Goal: Information Seeking & Learning: Learn about a topic

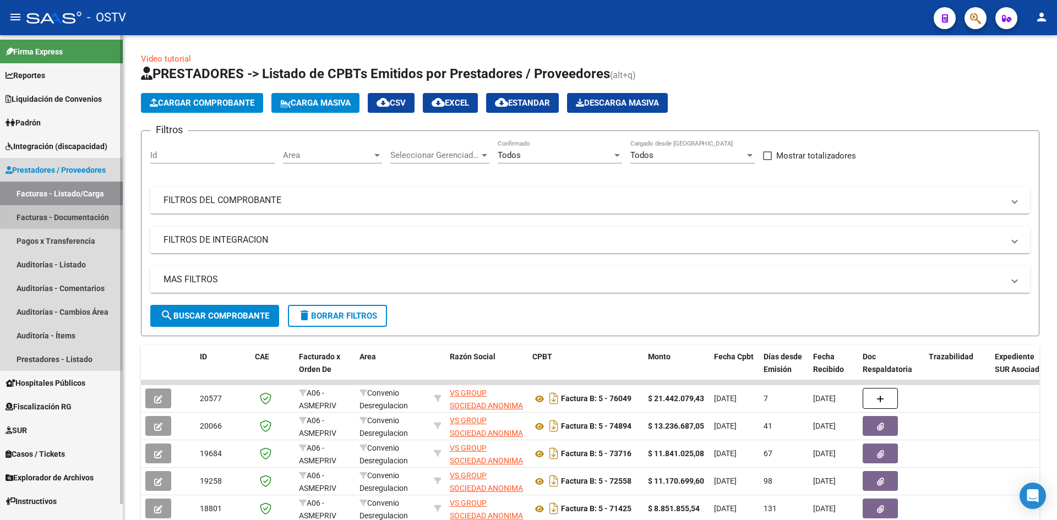
click at [47, 219] on link "Facturas - Documentación" at bounding box center [61, 217] width 123 height 24
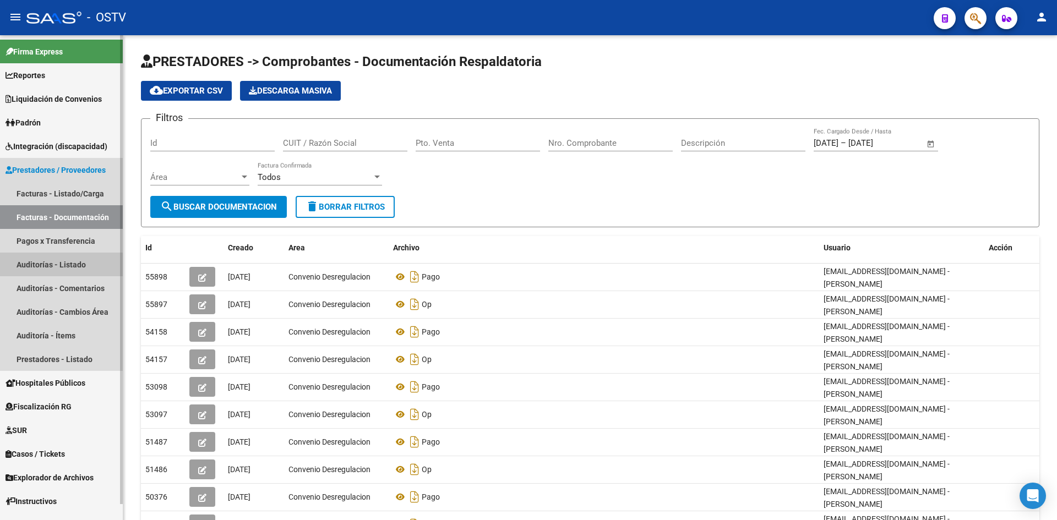
click at [40, 266] on link "Auditorías - Listado" at bounding box center [61, 265] width 123 height 24
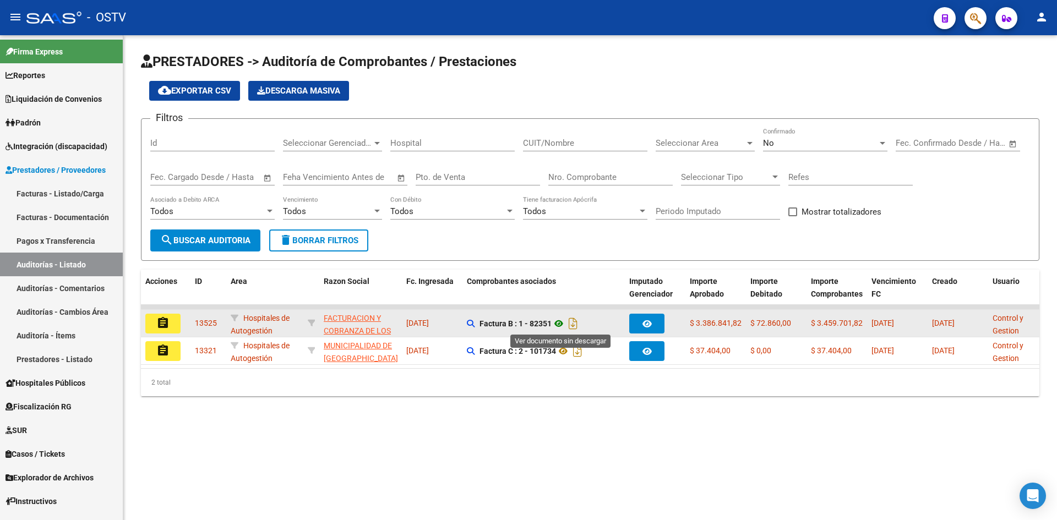
click at [562, 324] on icon at bounding box center [559, 323] width 14 height 13
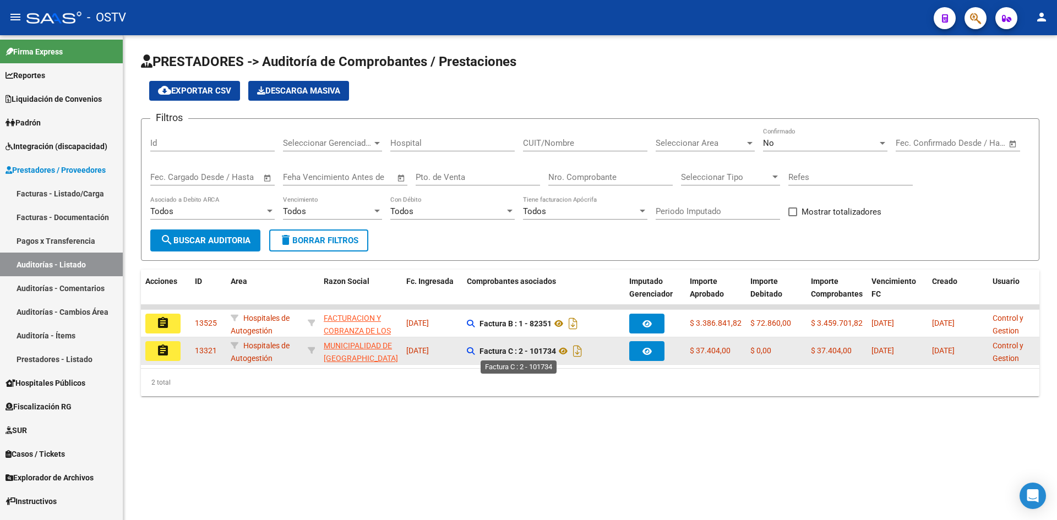
click at [524, 352] on strong "Factura C : 2 - 101734" at bounding box center [517, 351] width 77 height 9
click at [467, 349] on icon at bounding box center [471, 351] width 8 height 8
click at [567, 350] on icon at bounding box center [563, 351] width 14 height 13
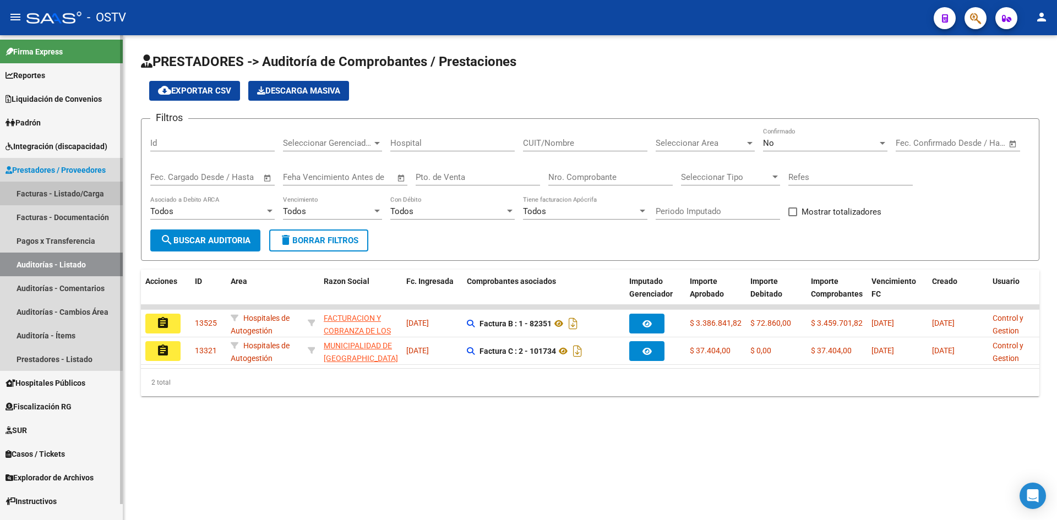
click at [35, 195] on link "Facturas - Listado/Carga" at bounding box center [61, 194] width 123 height 24
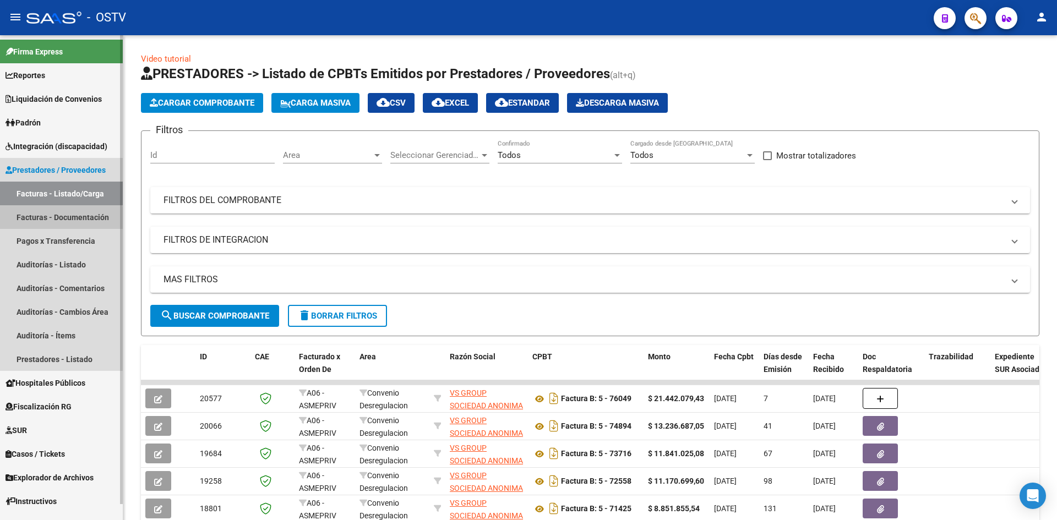
click at [42, 220] on link "Facturas - Documentación" at bounding box center [61, 217] width 123 height 24
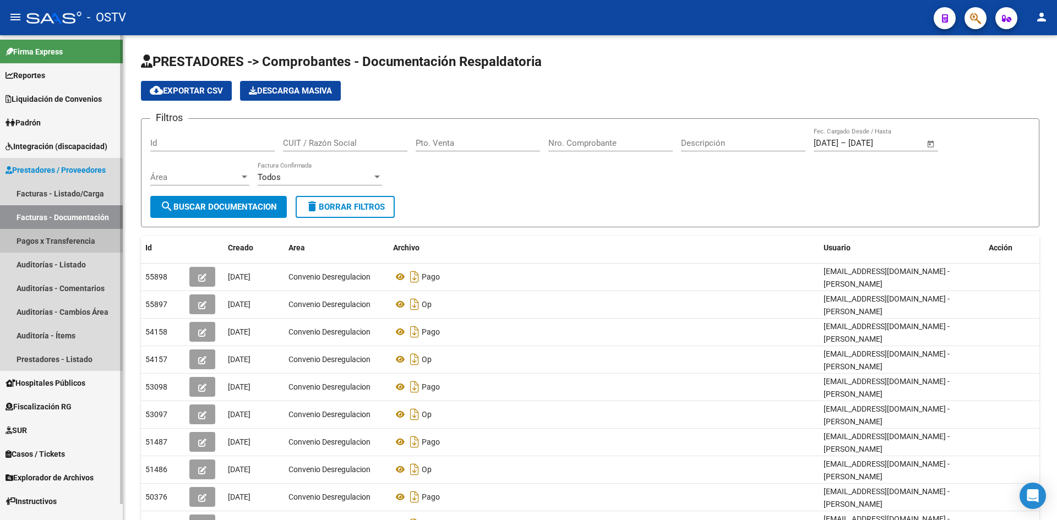
click at [36, 243] on link "Pagos x Transferencia" at bounding box center [61, 241] width 123 height 24
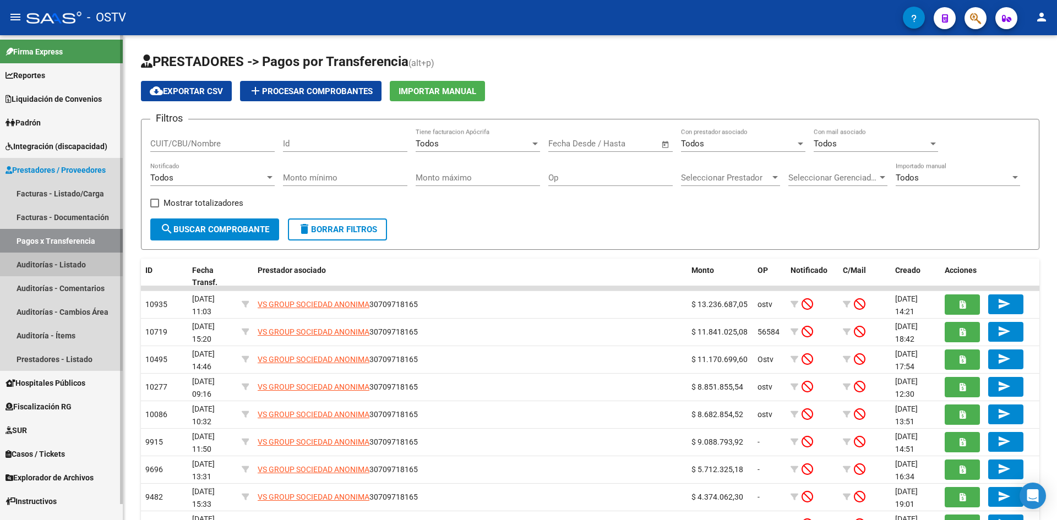
click at [40, 263] on link "Auditorías - Listado" at bounding box center [61, 265] width 123 height 24
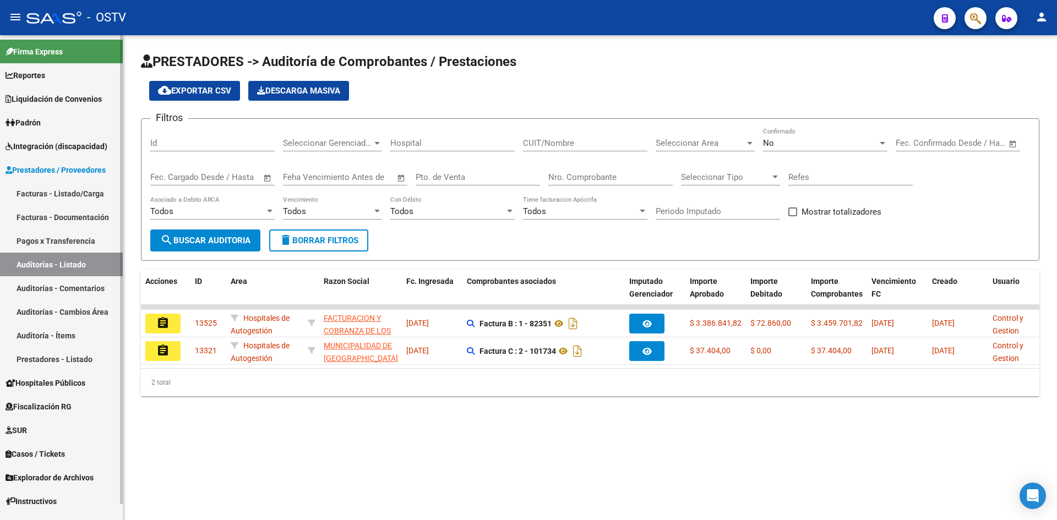
click at [46, 287] on link "Auditorías - Comentarios" at bounding box center [61, 288] width 123 height 24
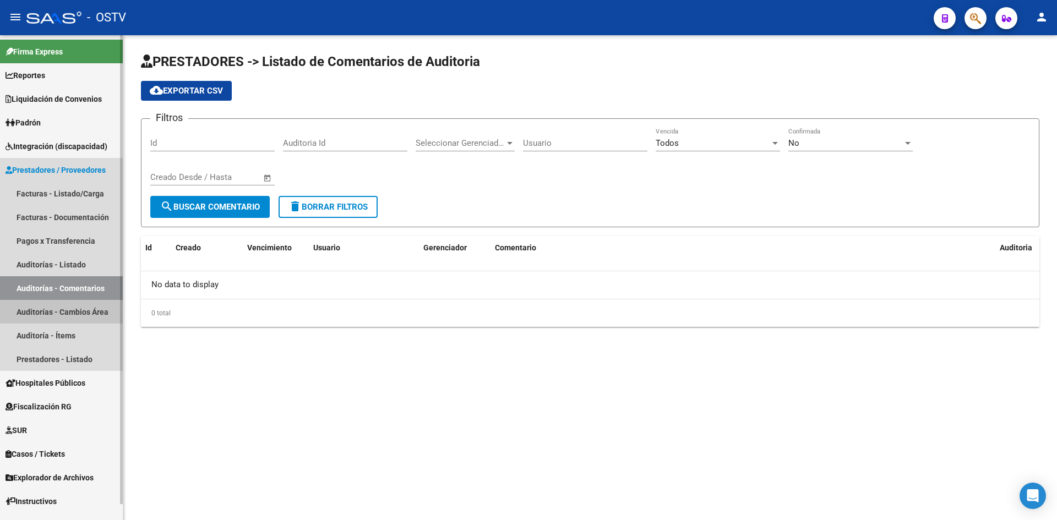
click at [45, 314] on link "Auditorías - Cambios Área" at bounding box center [61, 312] width 123 height 24
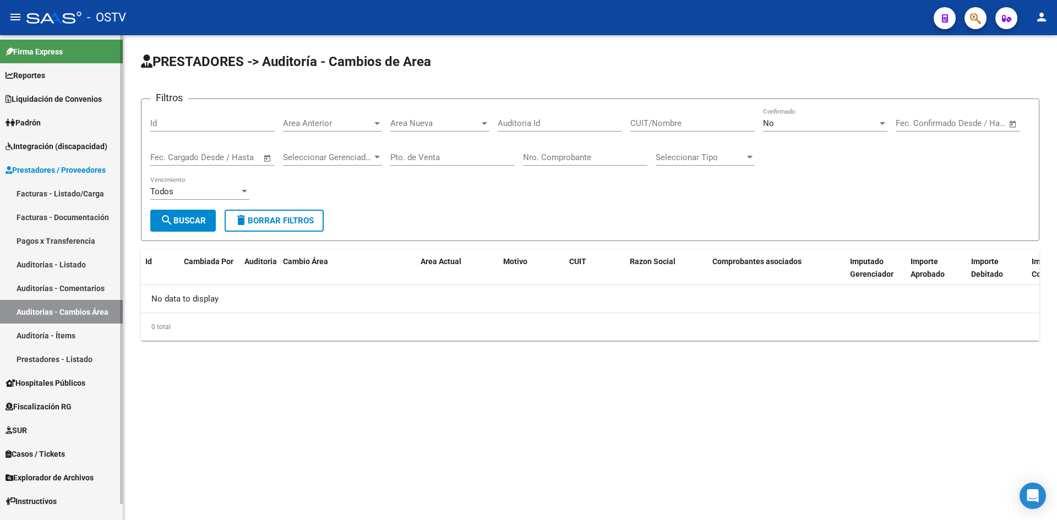
click at [29, 335] on link "Auditoría - Ítems" at bounding box center [61, 336] width 123 height 24
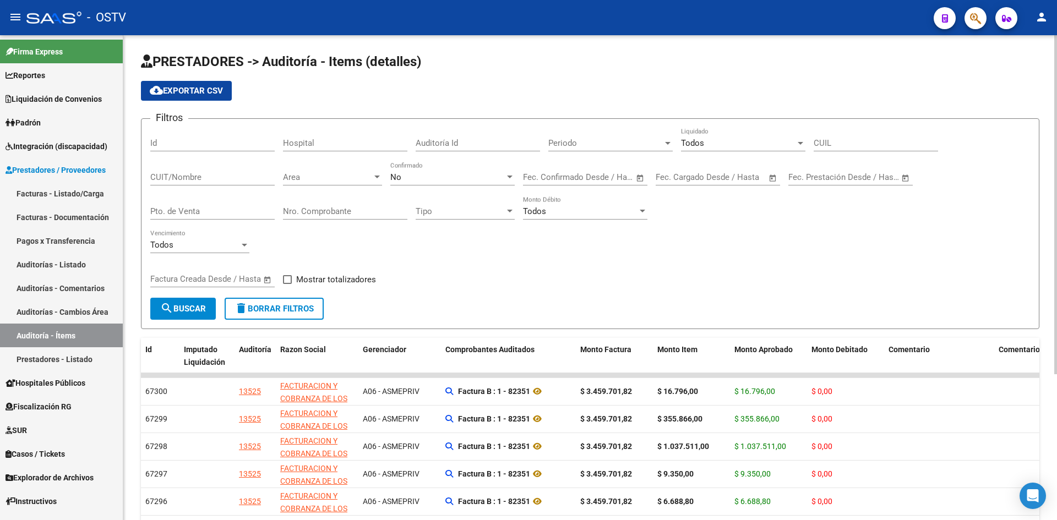
drag, startPoint x: 1054, startPoint y: 299, endPoint x: 1023, endPoint y: 301, distance: 30.3
click at [1056, 323] on div "PRESTADORES -> Auditoría - Items (detalles) cloud_download Exportar CSV Filtros…" at bounding box center [591, 377] width 936 height 685
drag, startPoint x: 969, startPoint y: 275, endPoint x: 967, endPoint y: 269, distance: 6.4
click at [968, 274] on div "Filtros Id Hospital Auditoría Id Periodo Periodo Todos Liquidado CUIL CUIT/Nomb…" at bounding box center [590, 213] width 880 height 170
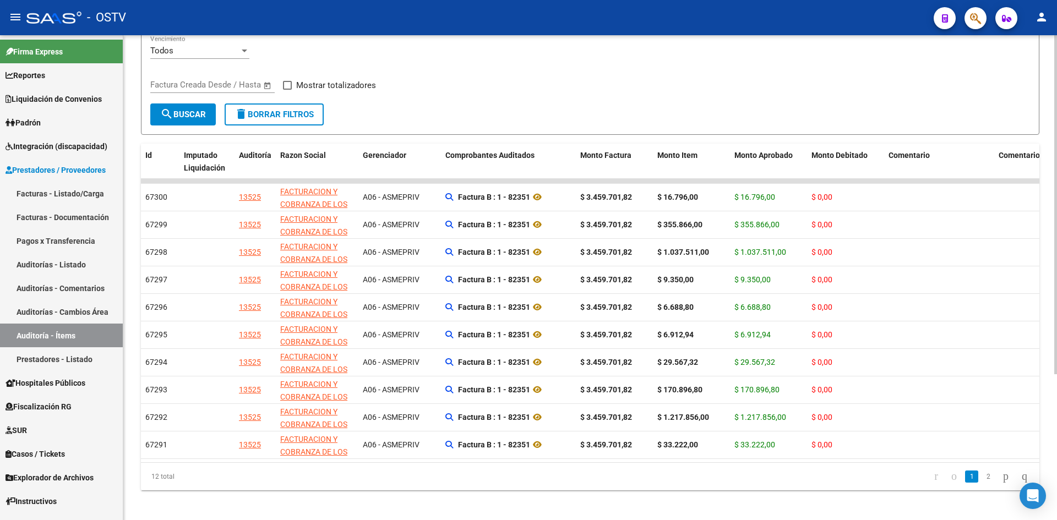
scroll to position [204, 0]
click at [1056, 378] on div at bounding box center [1055, 347] width 3 height 339
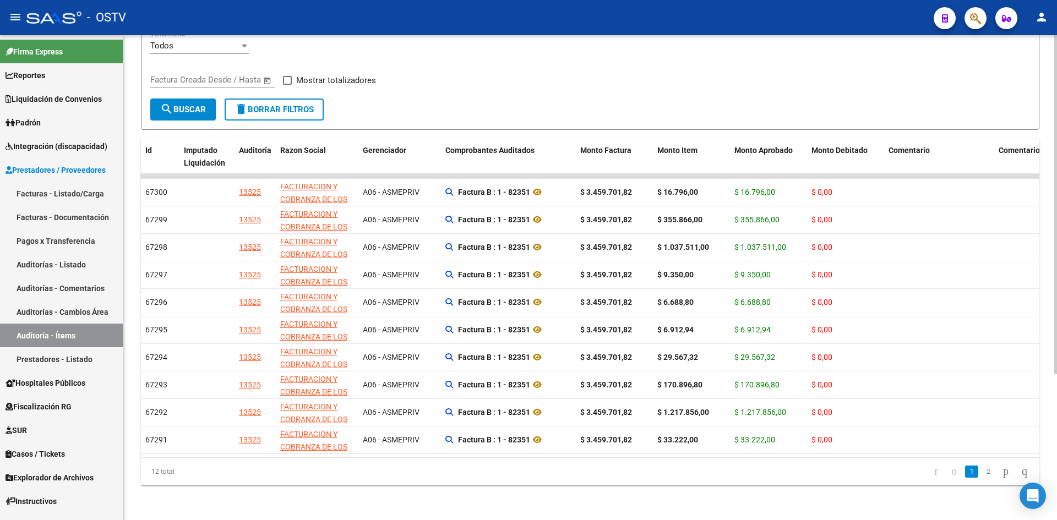
click at [1056, 315] on div at bounding box center [1055, 350] width 3 height 339
click at [75, 148] on span "Integración (discapacidad)" at bounding box center [57, 146] width 102 height 12
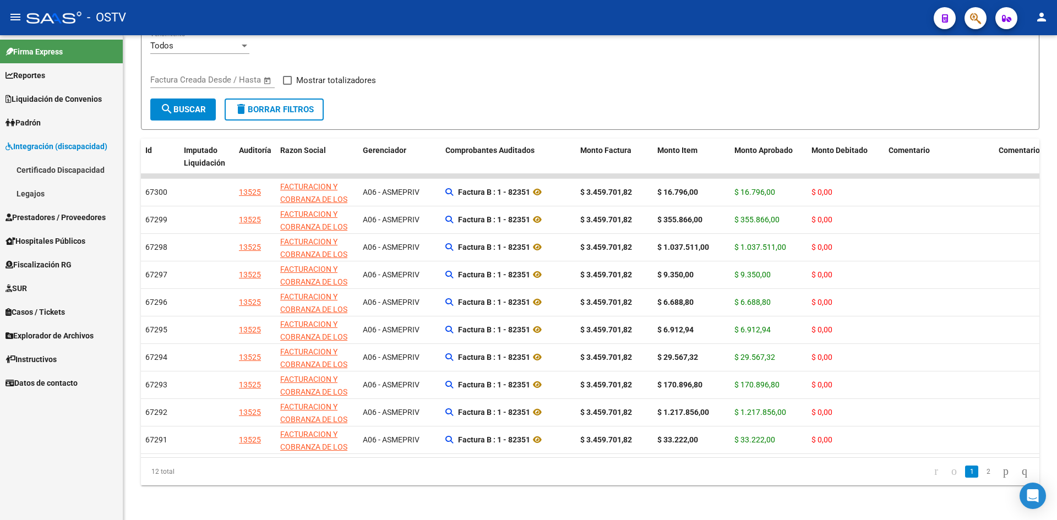
click at [40, 218] on span "Prestadores / Proveedores" at bounding box center [56, 217] width 100 height 12
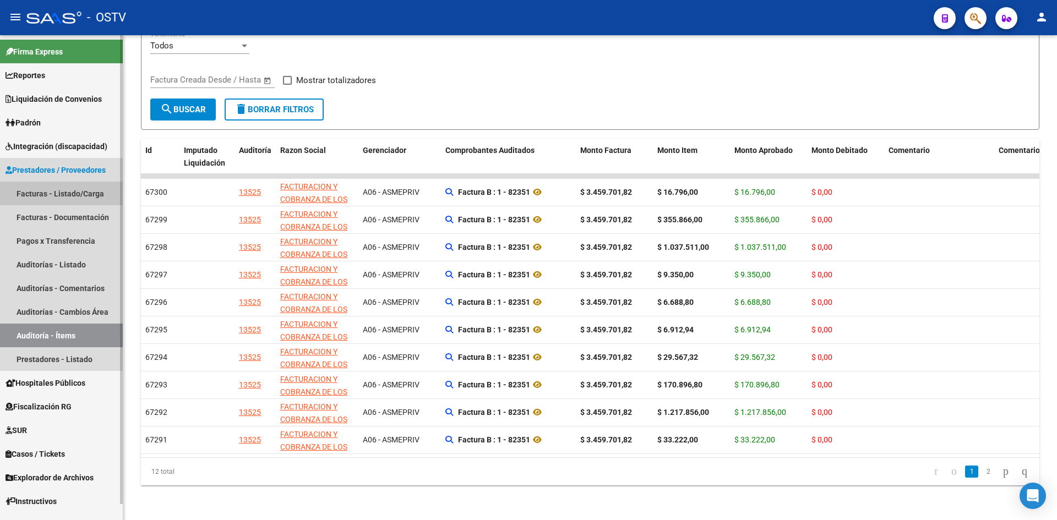
click at [35, 194] on link "Facturas - Listado/Carga" at bounding box center [61, 194] width 123 height 24
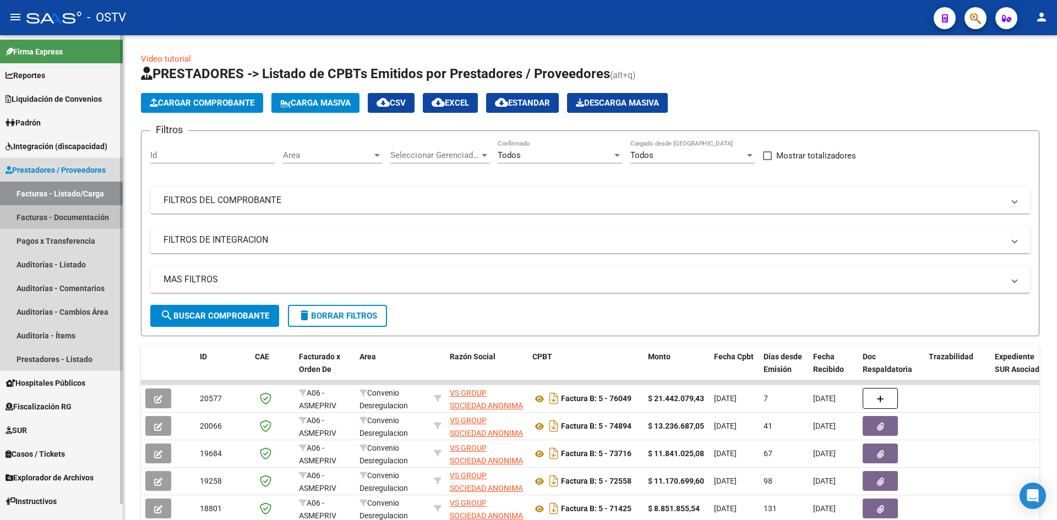
click at [33, 215] on link "Facturas - Documentación" at bounding box center [61, 217] width 123 height 24
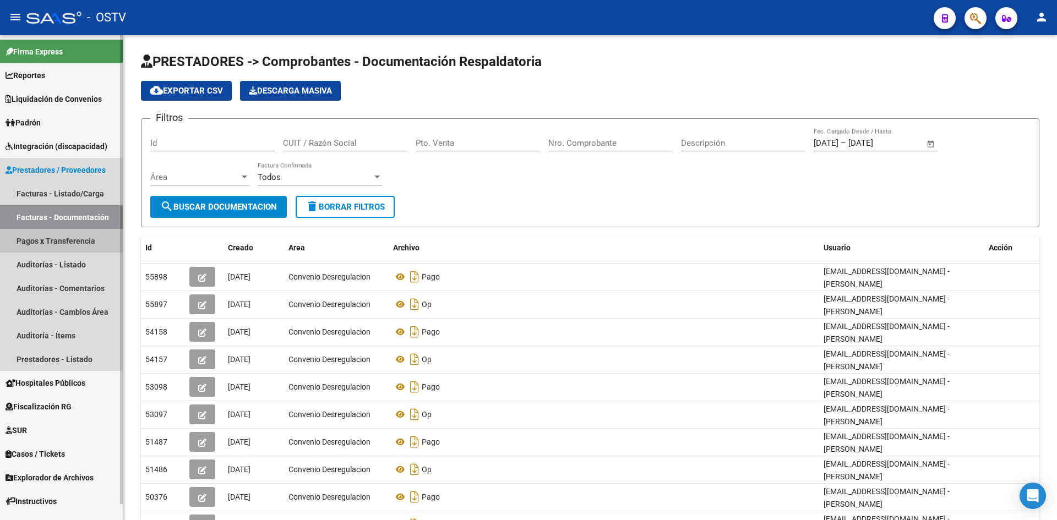
click at [38, 238] on link "Pagos x Transferencia" at bounding box center [61, 241] width 123 height 24
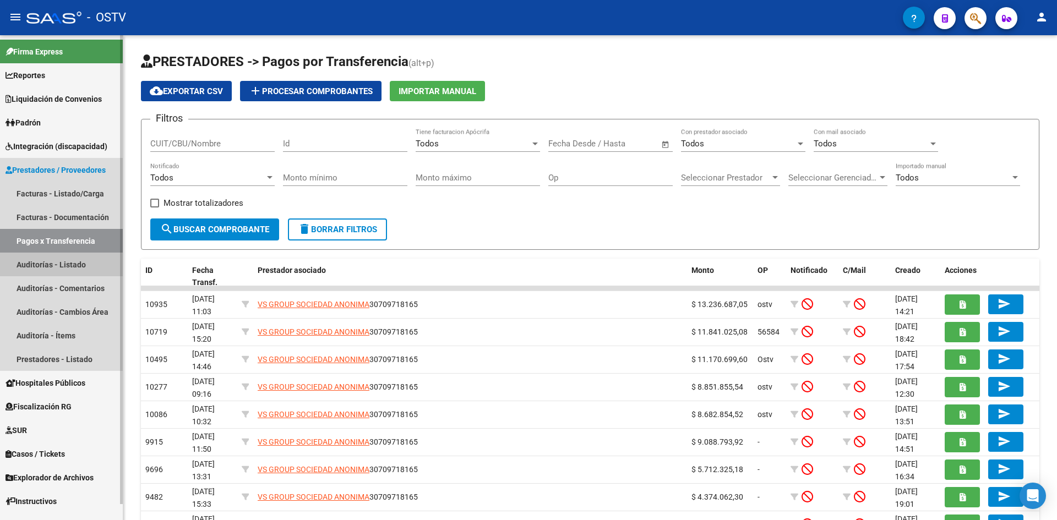
click at [30, 270] on link "Auditorías - Listado" at bounding box center [61, 265] width 123 height 24
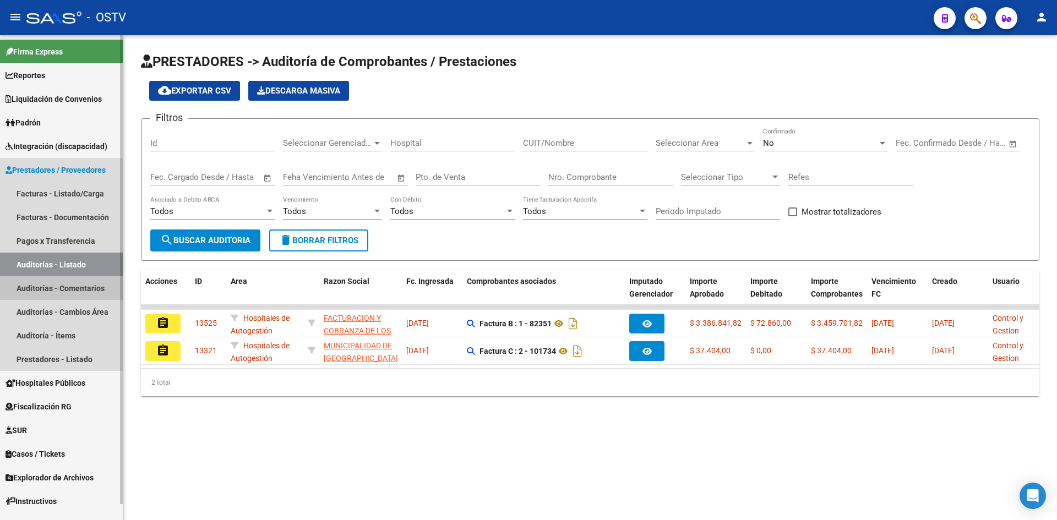
click at [69, 282] on link "Auditorías - Comentarios" at bounding box center [61, 288] width 123 height 24
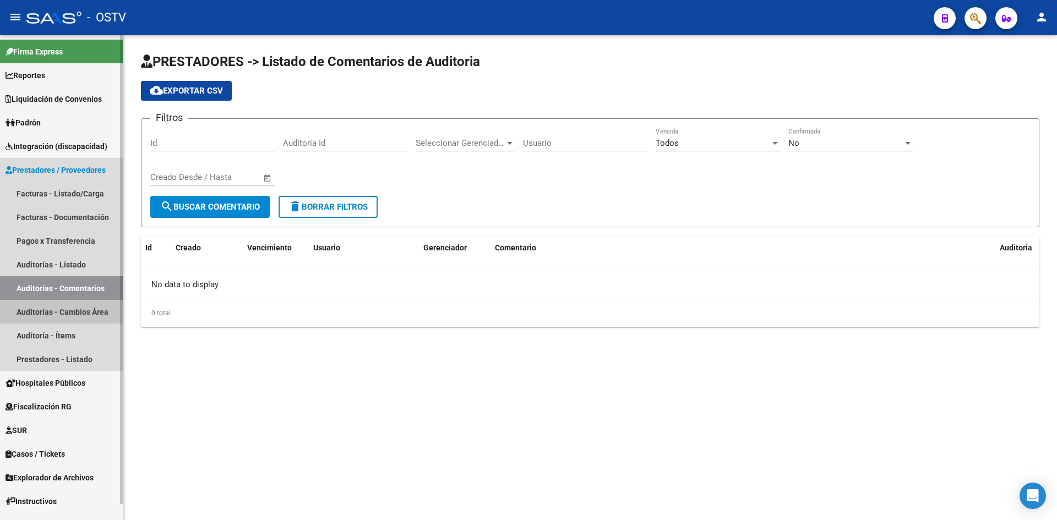
click at [36, 312] on link "Auditorías - Cambios Área" at bounding box center [61, 312] width 123 height 24
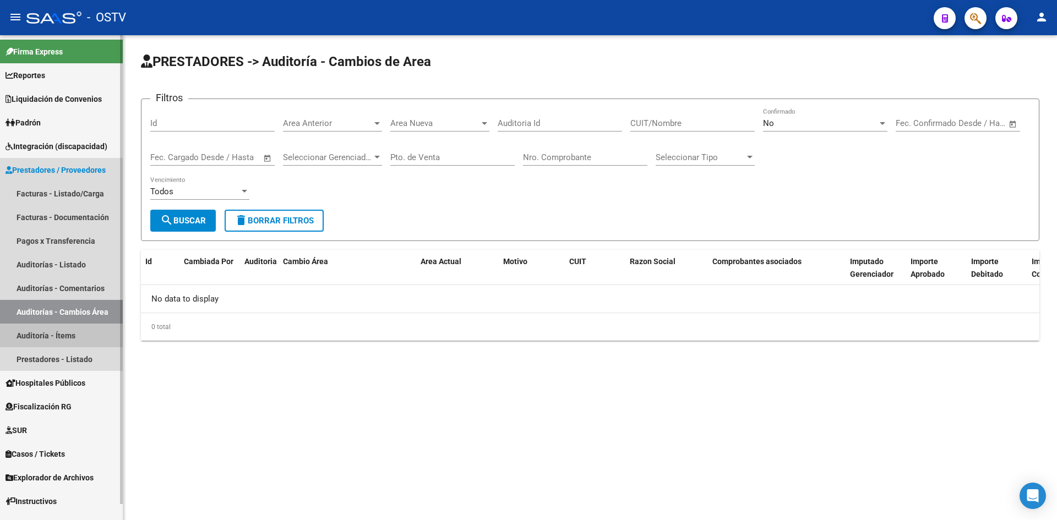
click at [48, 334] on link "Auditoría - Ítems" at bounding box center [61, 336] width 123 height 24
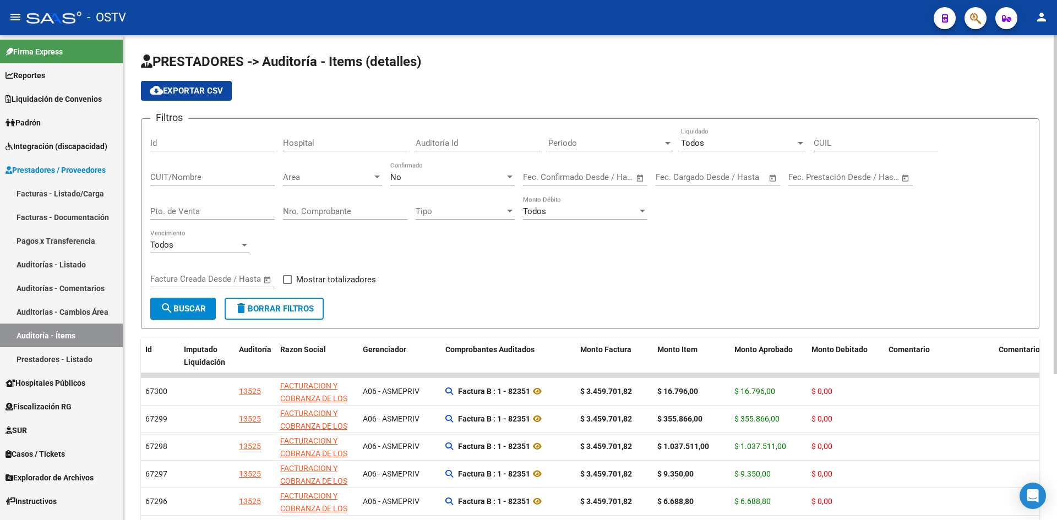
drag, startPoint x: 1044, startPoint y: 204, endPoint x: 1052, endPoint y: 252, distance: 49.0
click at [1052, 252] on div "PRESTADORES -> Auditoría - Items (detalles) cloud_download Exportar CSV Filtros…" at bounding box center [590, 377] width 934 height 685
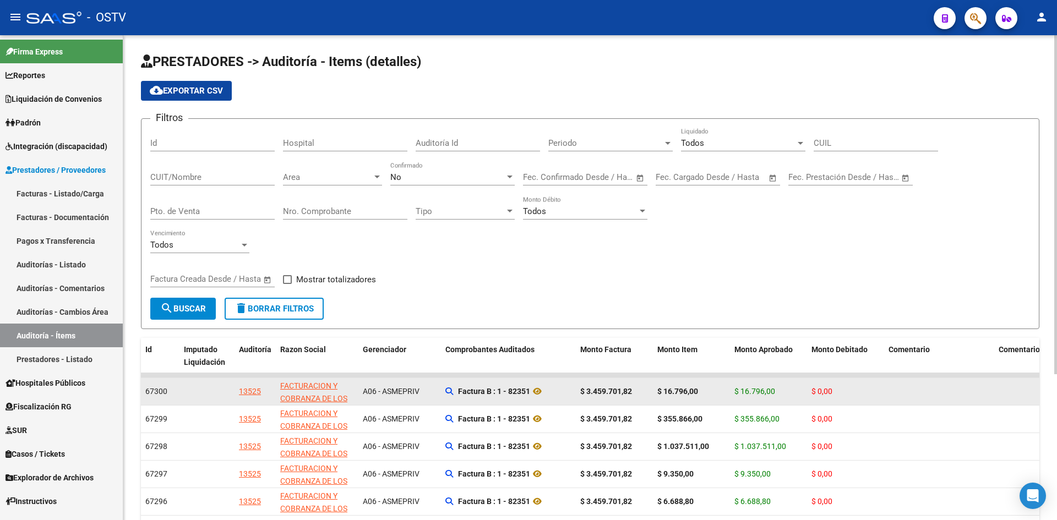
click at [750, 389] on span "$ 16.796,00" at bounding box center [754, 391] width 41 height 9
click at [735, 388] on span "$ 16.796,00" at bounding box center [754, 391] width 41 height 9
click at [736, 388] on span "$ 16.796,00" at bounding box center [754, 391] width 41 height 9
click at [156, 389] on span "67300" at bounding box center [156, 391] width 22 height 9
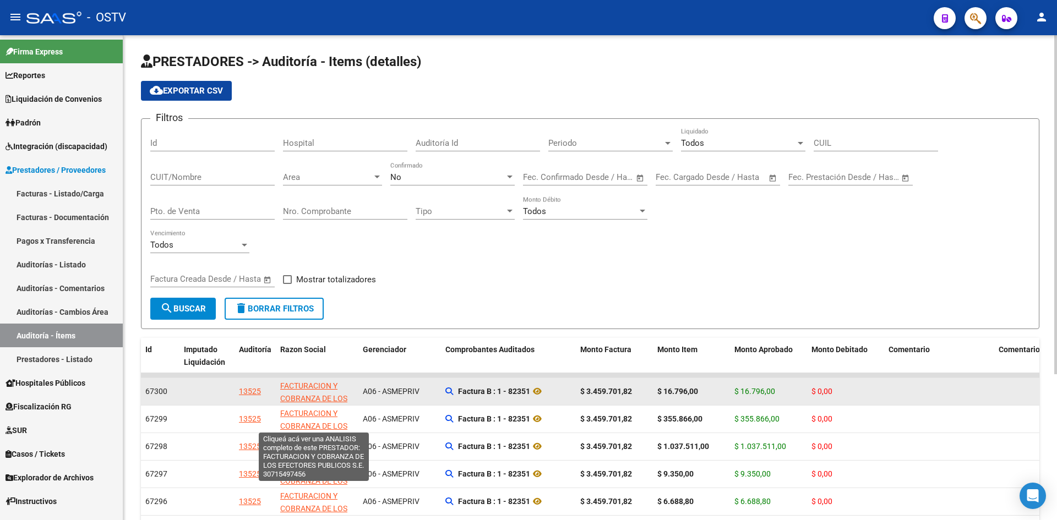
click at [321, 388] on span "FACTURACION Y COBRANZA DE LOS EFECTORES PUBLICOS S.E." at bounding box center [313, 404] width 67 height 46
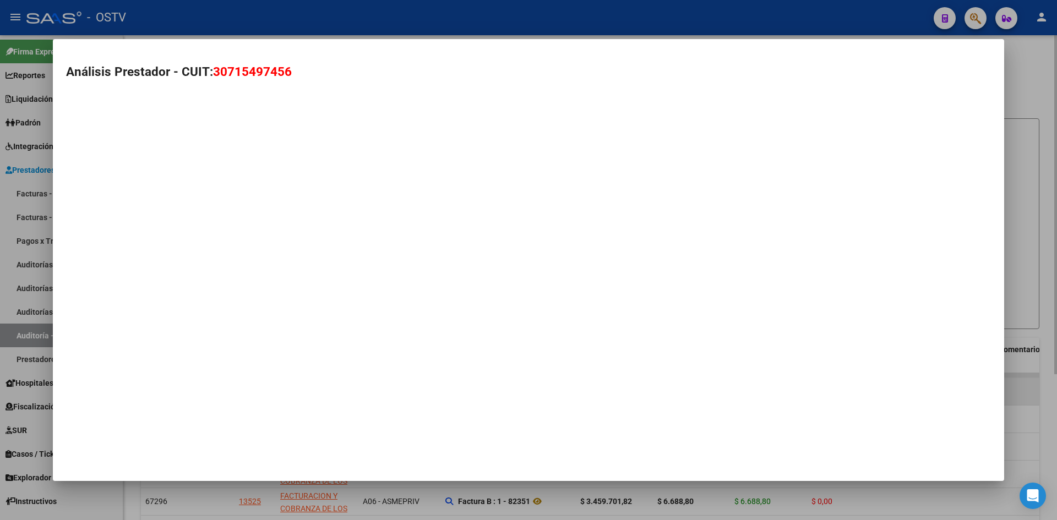
click at [321, 388] on mat-dialog-container "Análisis Prestador - CUIT: 30715497456" at bounding box center [528, 260] width 951 height 442
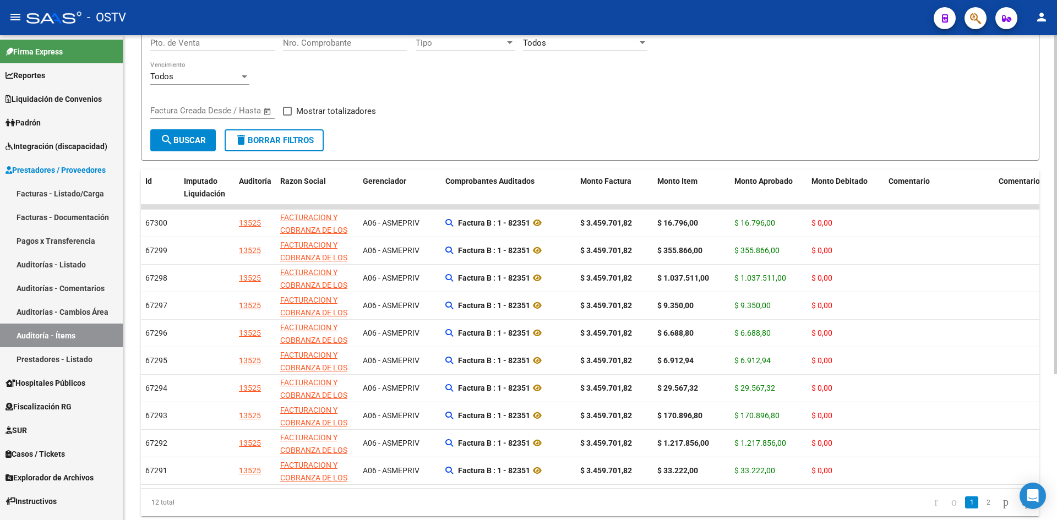
scroll to position [208, 0]
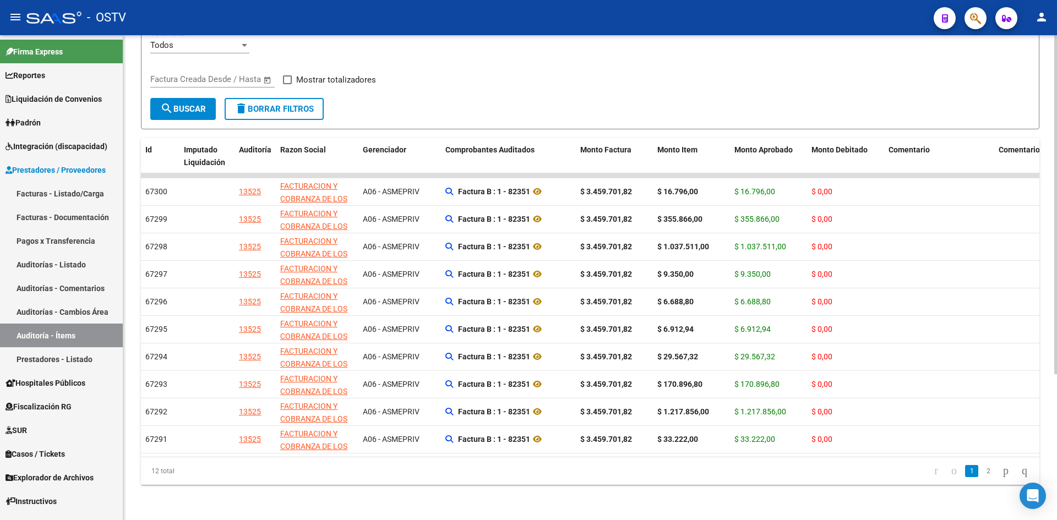
click at [1056, 411] on div at bounding box center [1055, 350] width 3 height 339
